Goal: Task Accomplishment & Management: Manage account settings

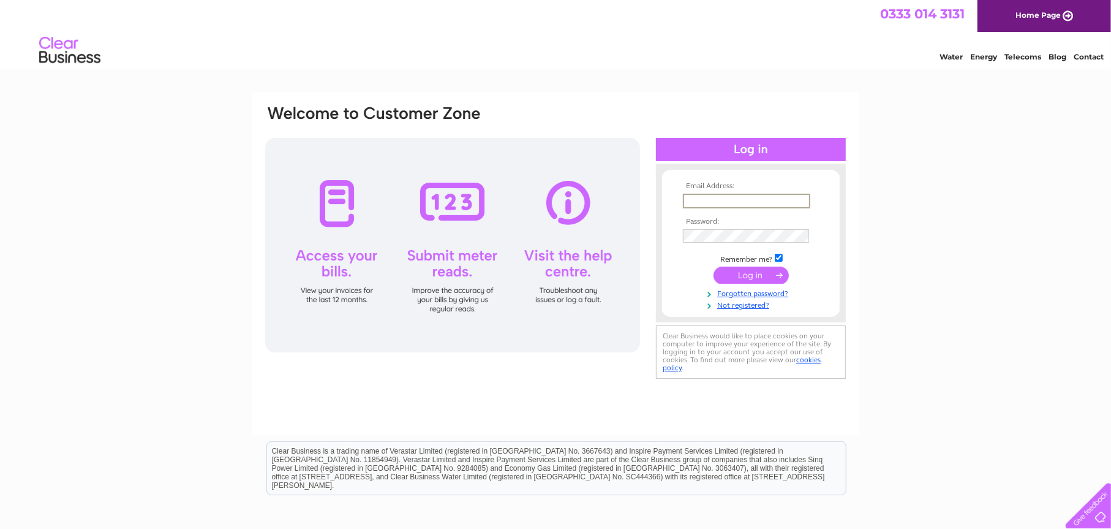
click at [696, 198] on input "text" at bounding box center [746, 201] width 127 height 15
type input "[EMAIL_ADDRESS][DOMAIN_NAME]"
click at [726, 273] on input "submit" at bounding box center [750, 273] width 75 height 17
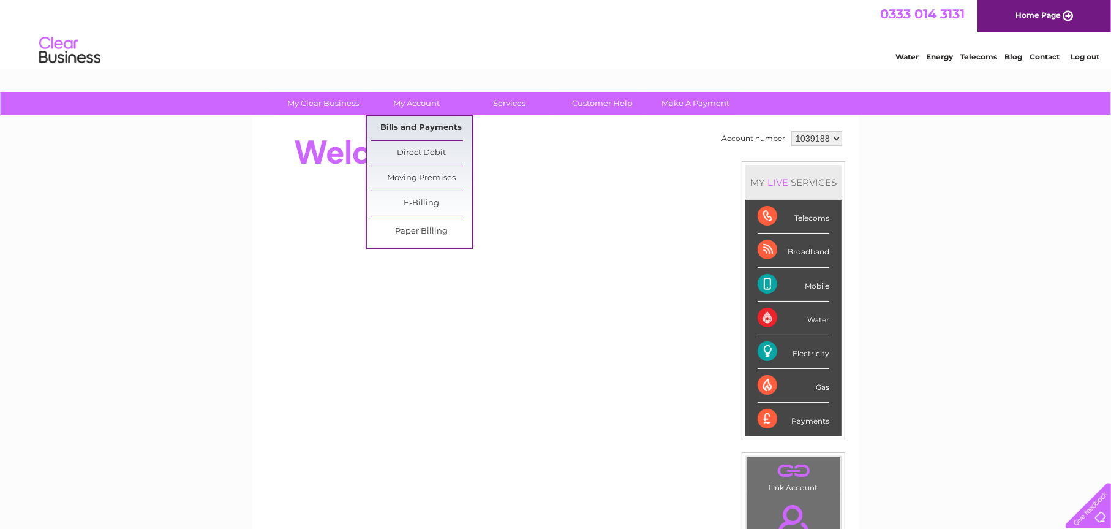
click at [415, 129] on link "Bills and Payments" at bounding box center [421, 128] width 101 height 24
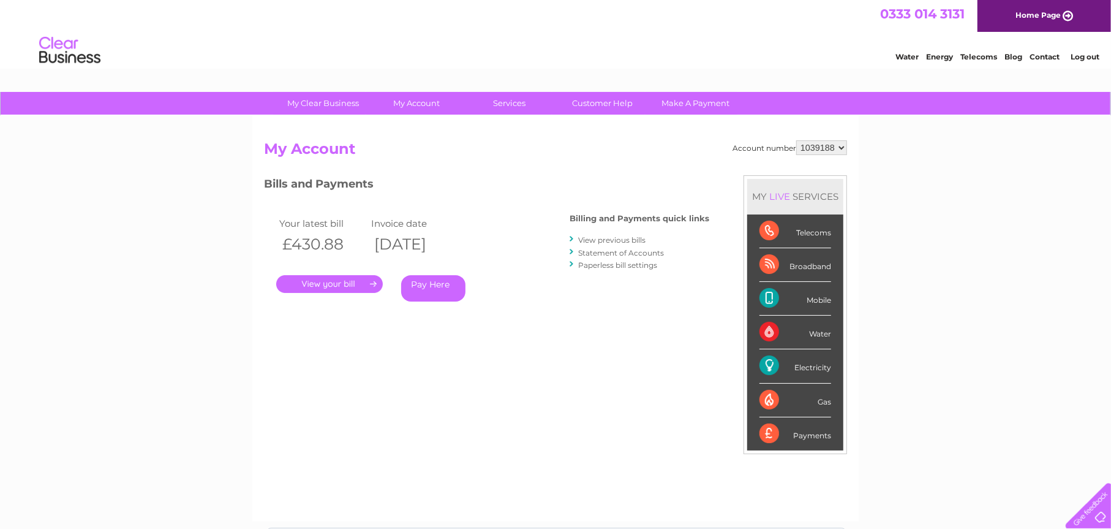
click at [317, 282] on link "." at bounding box center [329, 284] width 107 height 18
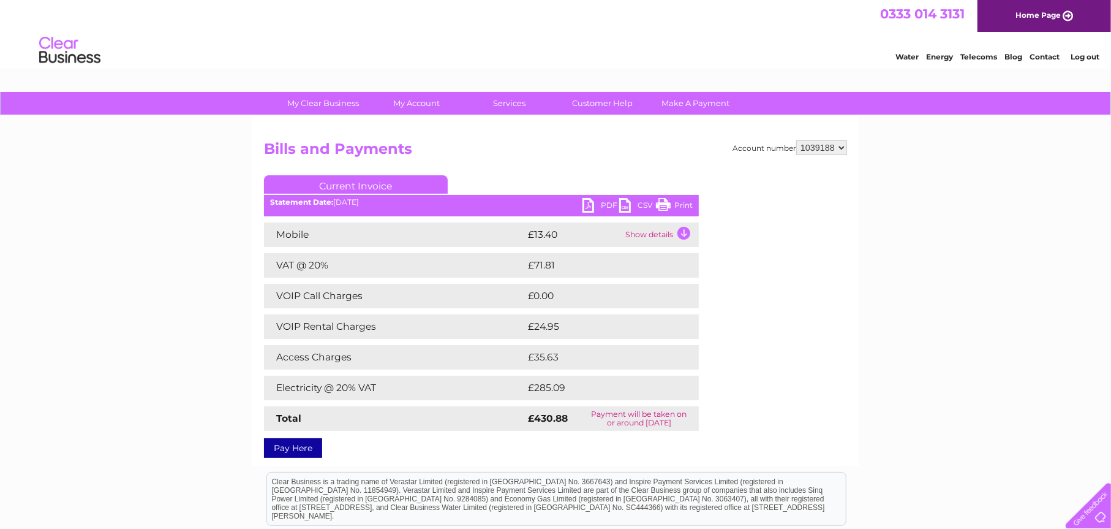
click at [606, 204] on link "PDF" at bounding box center [600, 207] width 37 height 18
click at [1086, 58] on link "Log out" at bounding box center [1085, 56] width 29 height 9
